Goal: Task Accomplishment & Management: Manage account settings

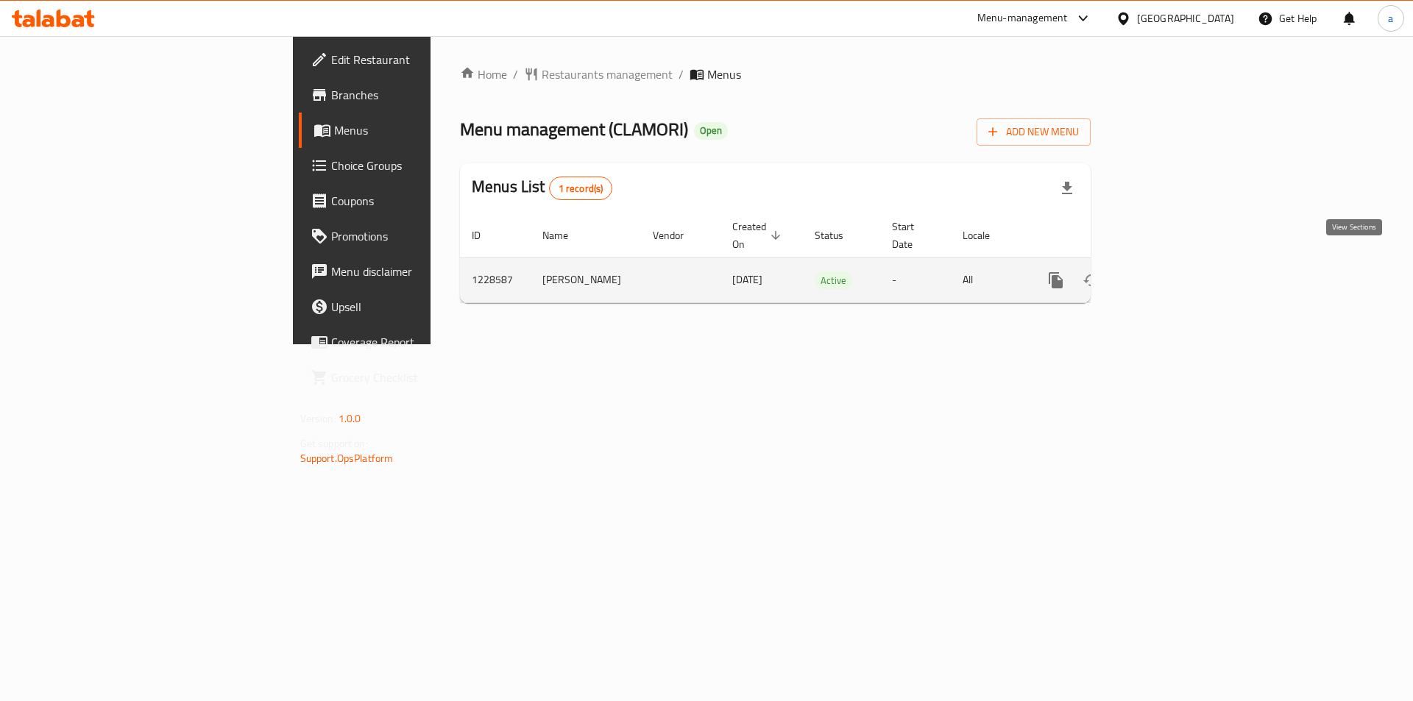
click at [1171, 272] on icon "enhanced table" at bounding box center [1162, 281] width 18 height 18
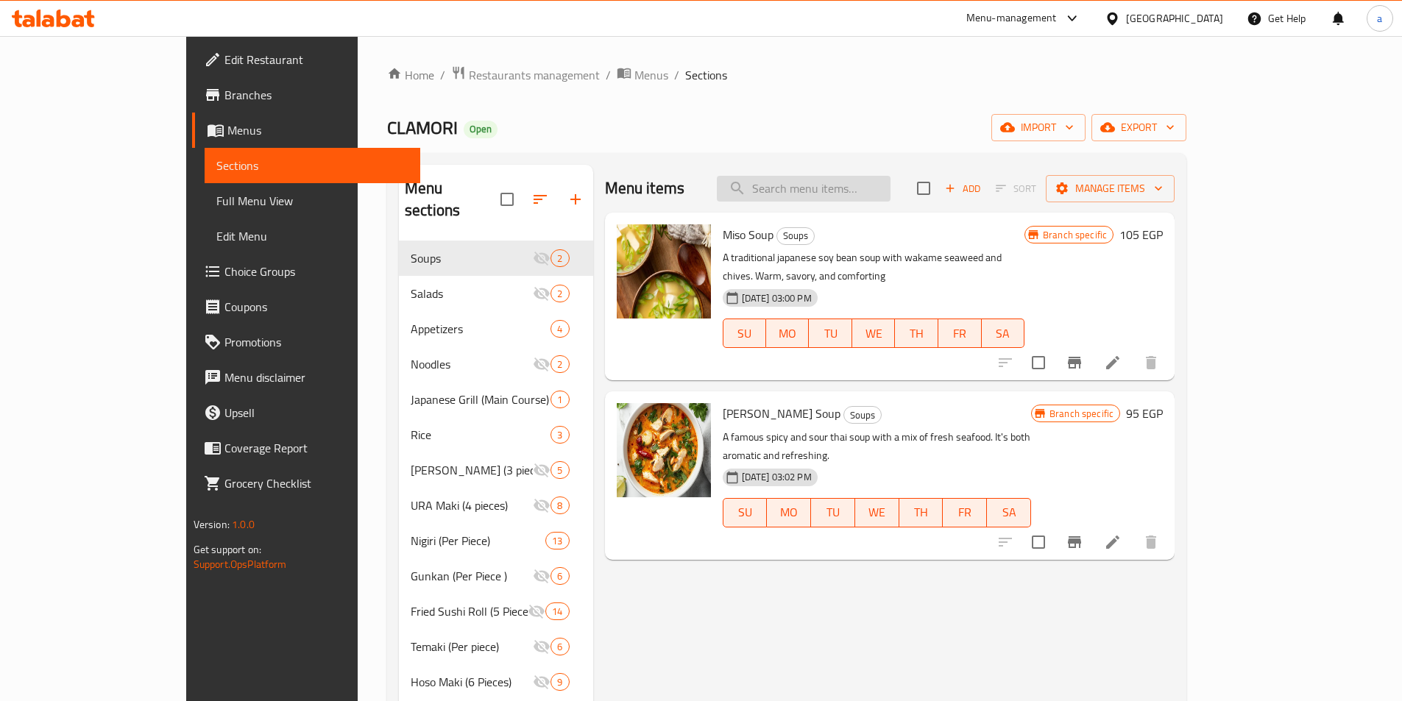
click at [862, 191] on input "search" at bounding box center [804, 189] width 174 height 26
paste input "Caviar Maki"
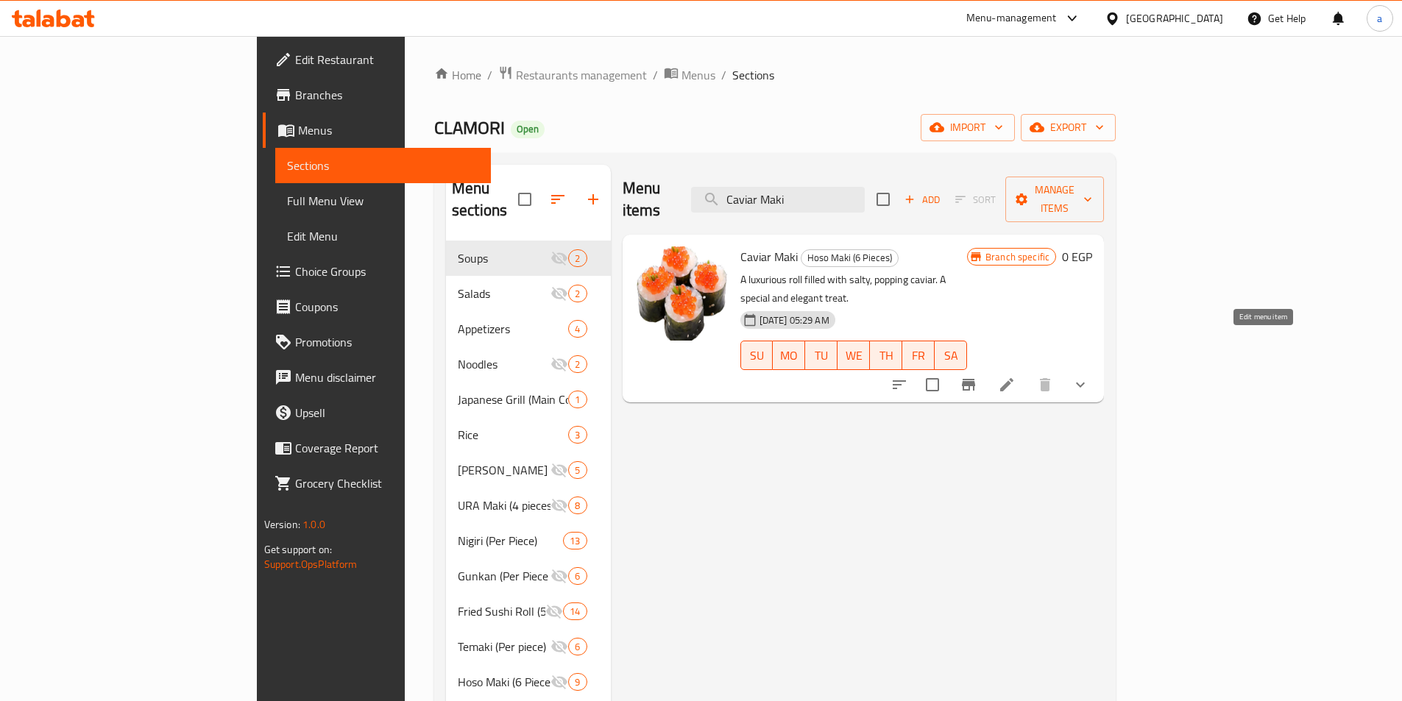
type input "Caviar Maki"
click at [1015, 376] on icon at bounding box center [1007, 385] width 18 height 18
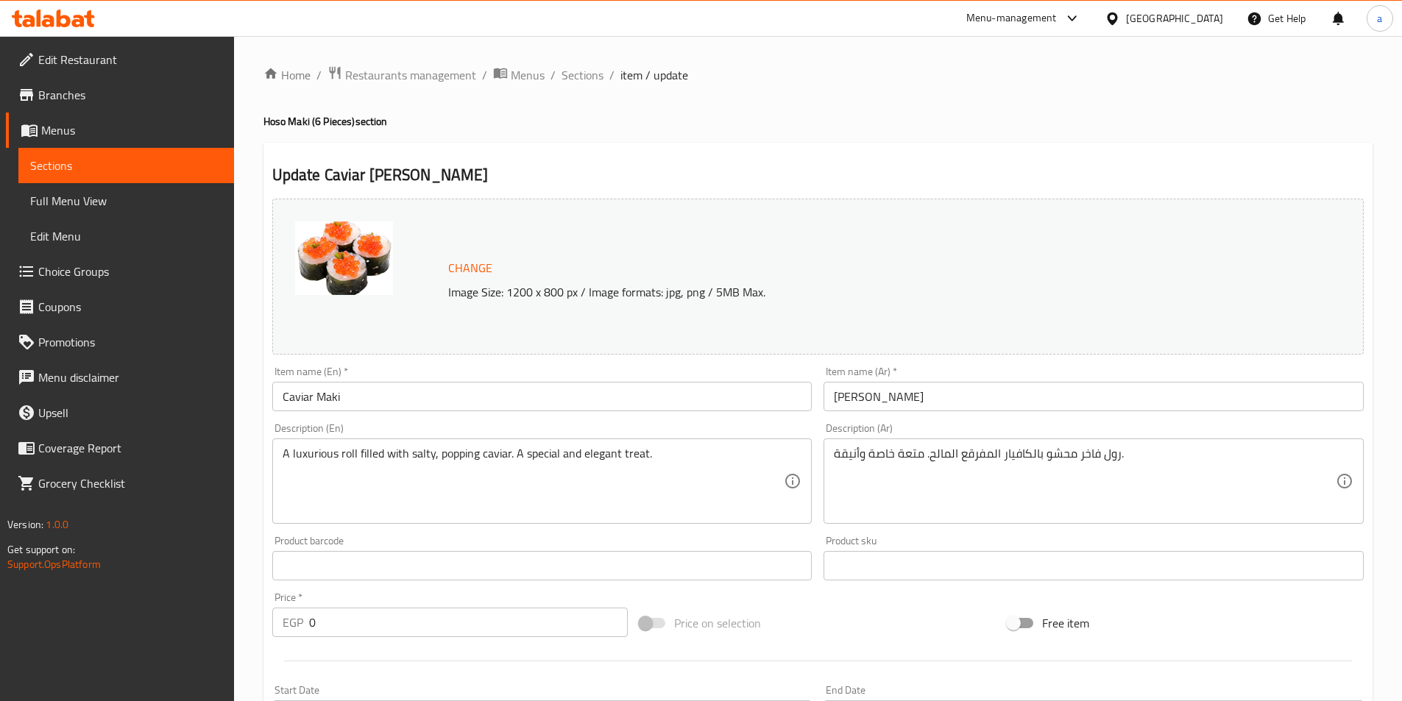
click at [847, 419] on div at bounding box center [701, 350] width 1402 height 701
click at [843, 252] on div "Change Image Size: 1200 x 800 px / Image formats: jpg, png / 5MB Max." at bounding box center [817, 277] width 1091 height 156
drag, startPoint x: 422, startPoint y: 210, endPoint x: 419, endPoint y: 195, distance: 15.0
click at [418, 78] on span "Restaurants management" at bounding box center [410, 75] width 131 height 18
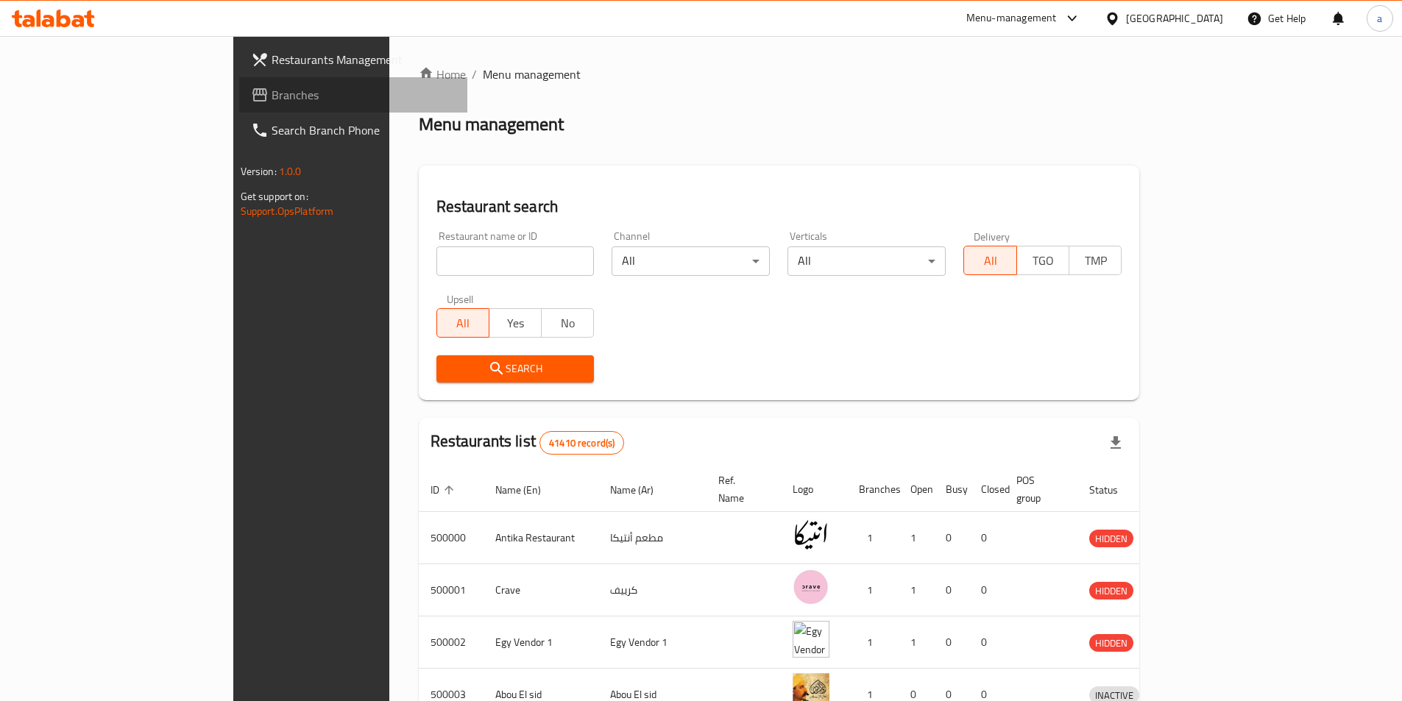
click at [272, 100] on span "Branches" at bounding box center [364, 95] width 184 height 18
